Goal: Book appointment/travel/reservation

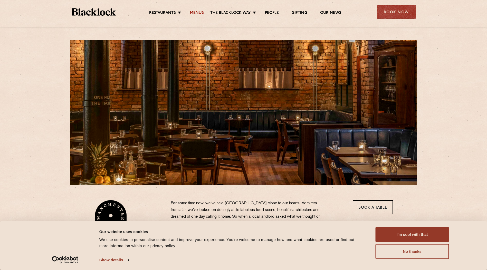
click at [201, 12] on link "Menus" at bounding box center [197, 14] width 14 height 6
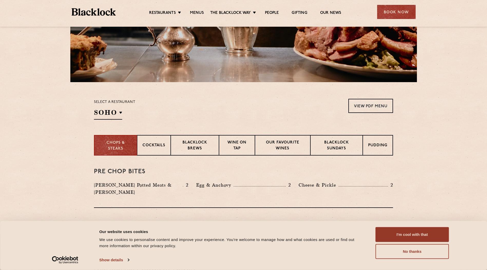
scroll to position [205, 0]
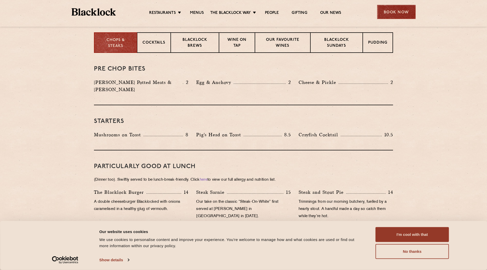
click at [394, 12] on div "Book Now" at bounding box center [396, 12] width 38 height 14
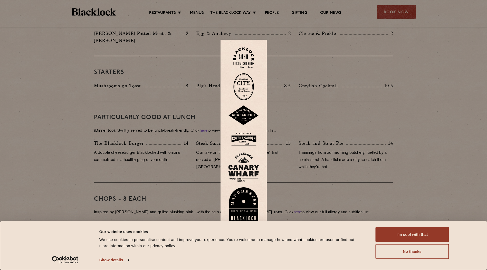
scroll to position [256, 0]
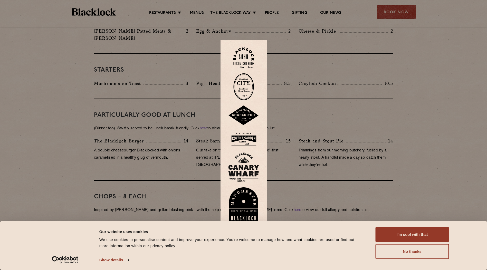
click at [240, 208] on img at bounding box center [243, 204] width 31 height 35
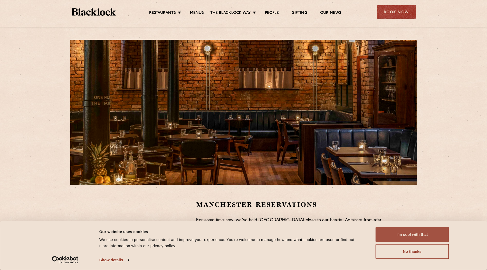
click at [408, 233] on button "I'm cool with that" at bounding box center [411, 234] width 73 height 15
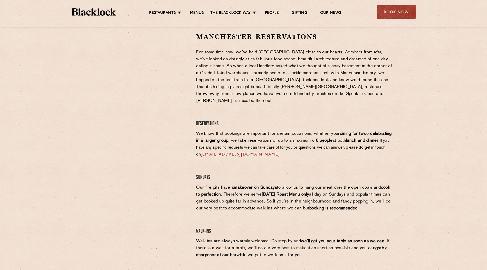
scroll to position [154, 0]
